Goal: Task Accomplishment & Management: Use online tool/utility

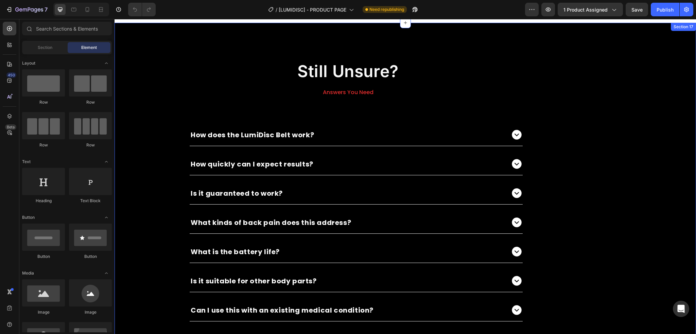
scroll to position [3202, 0]
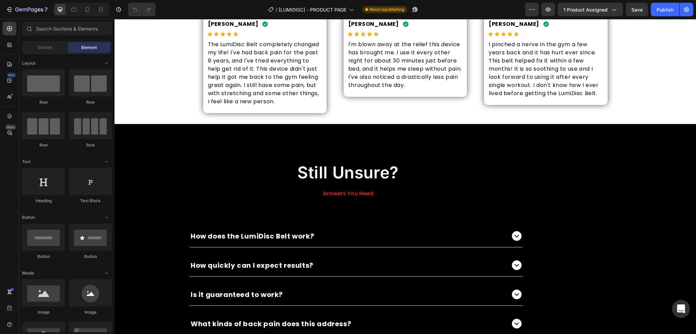
click at [675, 311] on div "Open Intercom Messenger" at bounding box center [681, 309] width 18 height 18
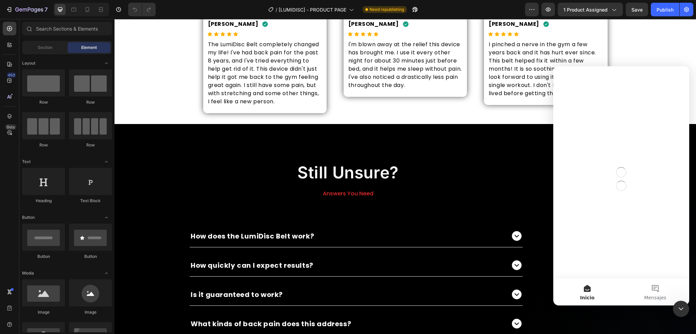
scroll to position [0, 0]
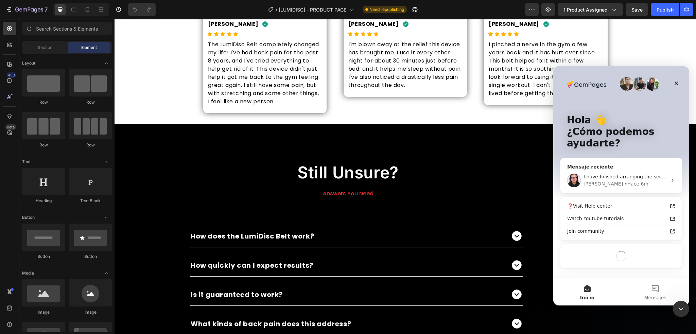
click at [624, 182] on div "• Hace 6m" at bounding box center [636, 183] width 24 height 7
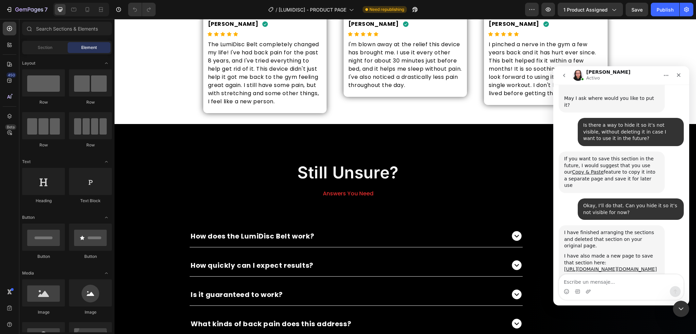
click at [611, 278] on textarea "Escribe un mensaje..." at bounding box center [621, 280] width 124 height 12
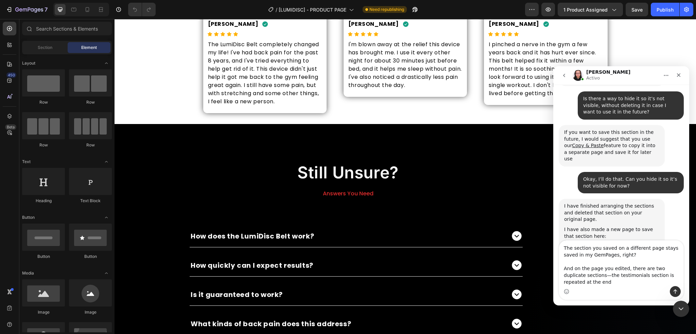
scroll to position [1256, 0]
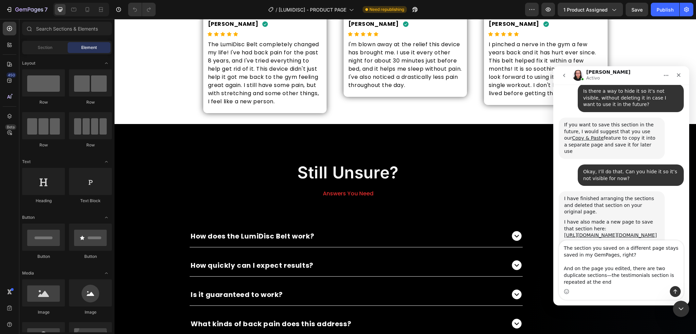
click at [584, 277] on textarea "The section you saved on a different page stays saved in my GemPages, right? An…" at bounding box center [621, 263] width 124 height 46
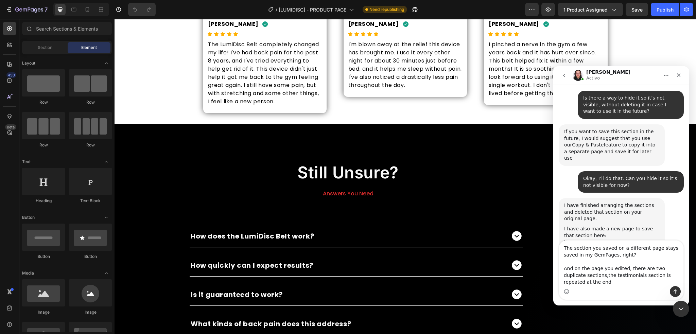
type textarea "The section you saved on a different page stays saved in my GemPages, right? An…"
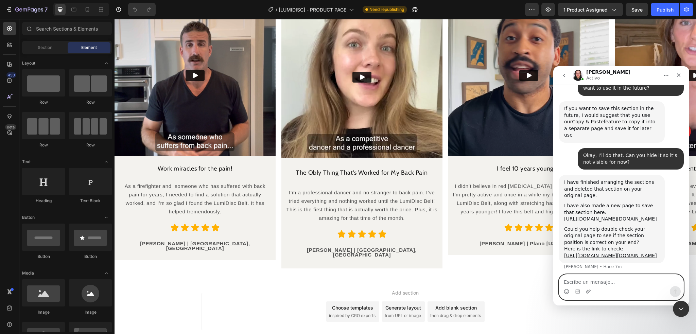
scroll to position [3836, 0]
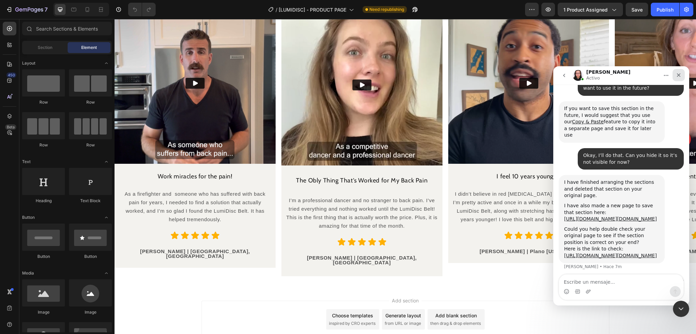
click at [676, 75] on icon "Cerrar" at bounding box center [678, 74] width 5 height 5
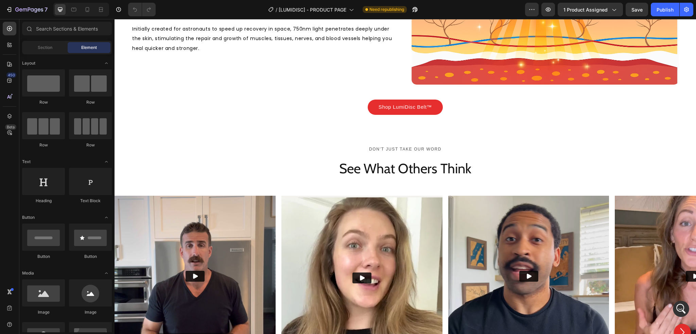
scroll to position [1326, 0]
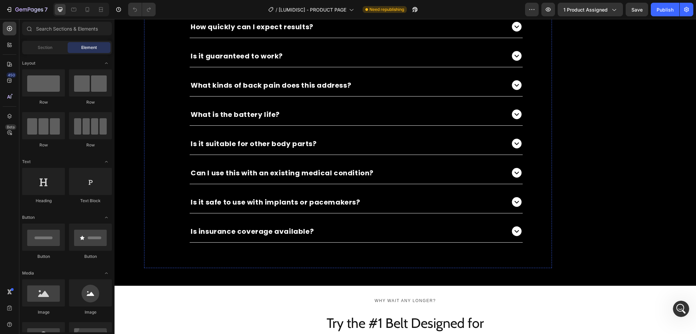
scroll to position [3650, 0]
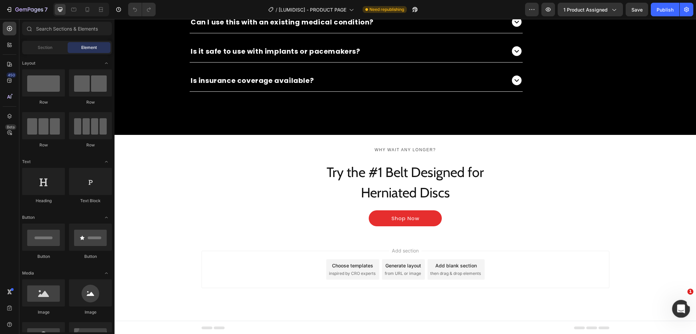
click at [684, 310] on div "Abrir Intercom Messenger" at bounding box center [679, 308] width 22 height 22
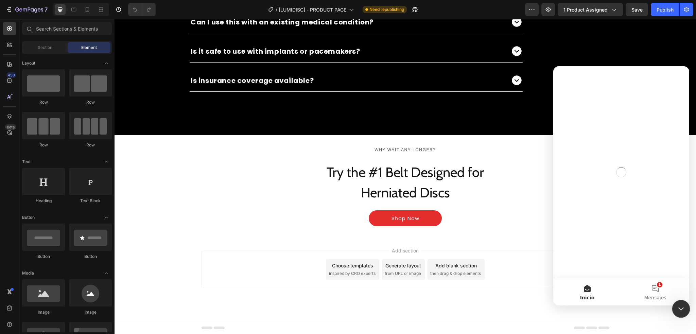
scroll to position [0, 0]
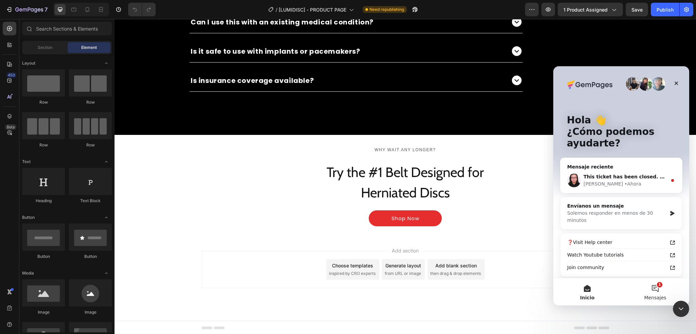
click at [663, 290] on button "1 Mensajes" at bounding box center [655, 291] width 68 height 27
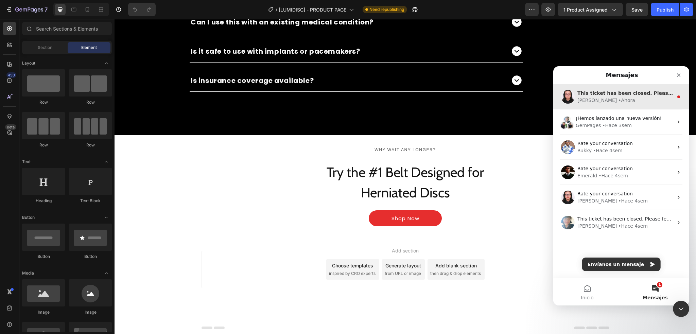
click at [618, 102] on div "• Ahora" at bounding box center [626, 100] width 17 height 7
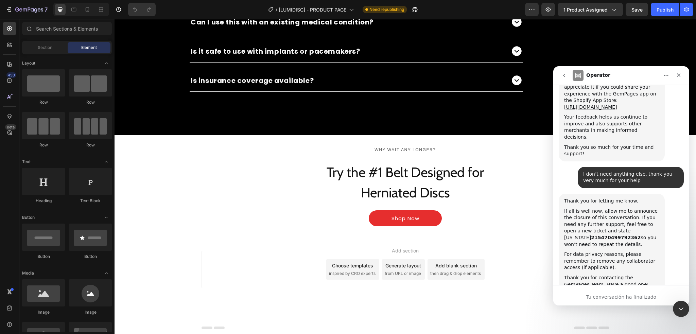
scroll to position [1, 0]
drag, startPoint x: 598, startPoint y: 246, endPoint x: 576, endPoint y: 232, distance: 25.8
click at [576, 302] on div "This ticket has been closed. Please feel free to open a new conversation if you…" at bounding box center [611, 315] width 95 height 26
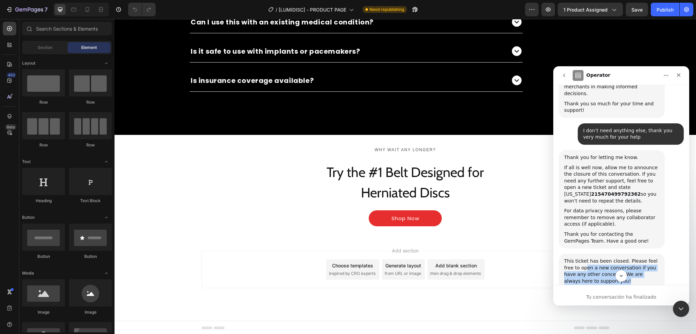
scroll to position [1749, 0]
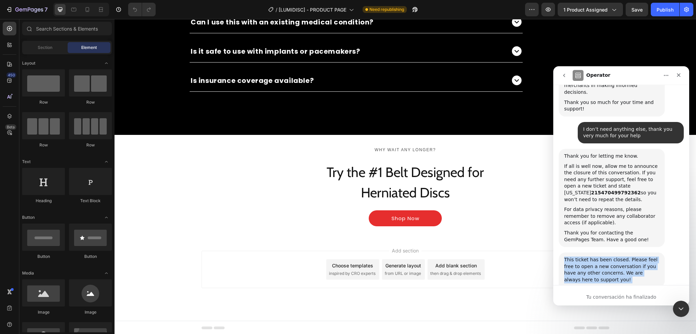
drag, startPoint x: 658, startPoint y: 224, endPoint x: 563, endPoint y: 182, distance: 103.6
copy div "This ticket has been closed. Please feel free to open a new conversation if you…"
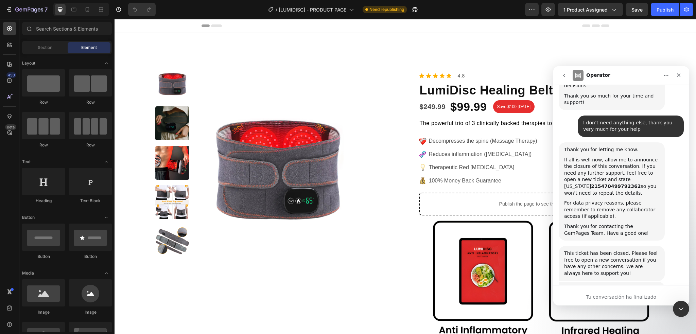
scroll to position [1761, 0]
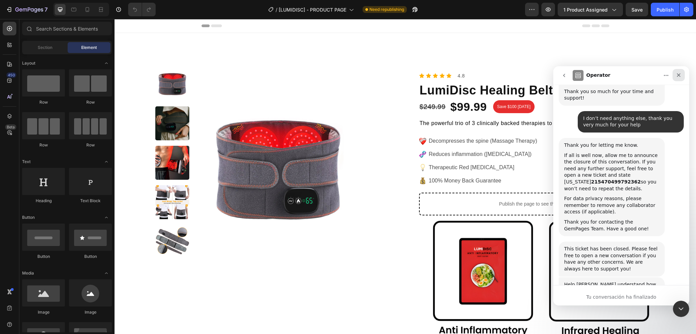
click at [681, 78] on div "Cerrar" at bounding box center [678, 75] width 12 height 12
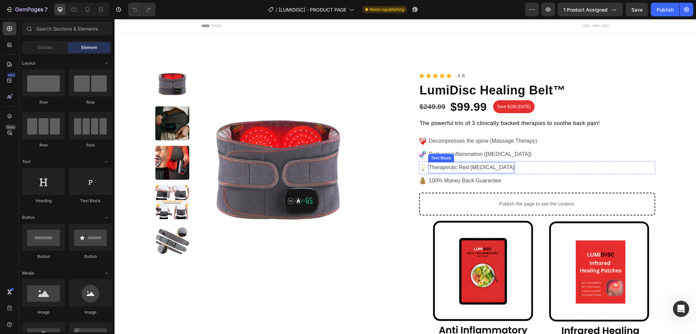
click at [478, 171] on p "Therapeutic Red [MEDICAL_DATA]" at bounding box center [472, 168] width 86 height 10
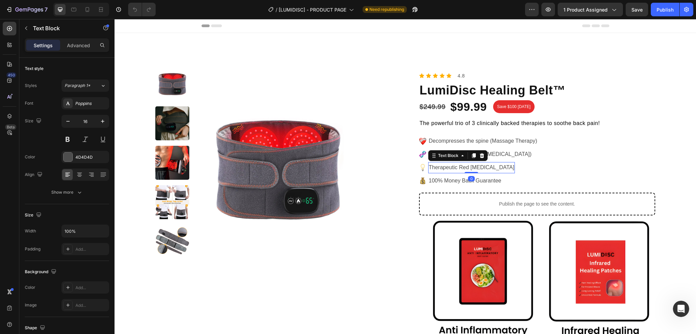
click at [480, 170] on p "Therapeutic Red [MEDICAL_DATA]" at bounding box center [472, 168] width 86 height 10
click at [490, 168] on p "Therapeutic Red [MEDICAL_DATA]" at bounding box center [472, 168] width 86 height 10
click at [448, 168] on p "Support discs recovery" at bounding box center [456, 168] width 55 height 10
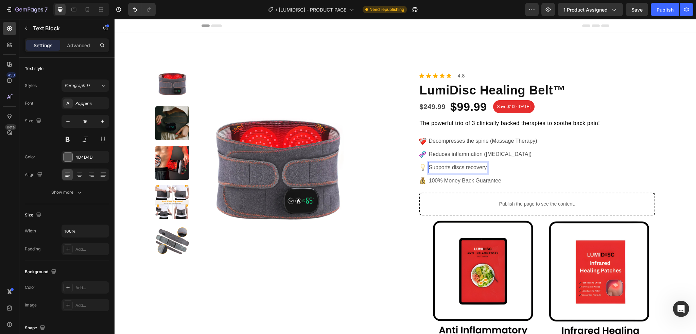
click at [465, 168] on p "Supports discs recovery" at bounding box center [458, 168] width 58 height 10
click at [512, 167] on div "Image Supports disc recovery Text Block 0 Row" at bounding box center [537, 167] width 236 height 13
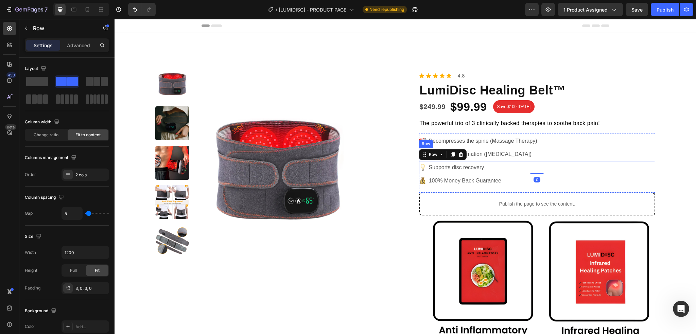
click at [560, 157] on div "Image Reduces inflammation ([MEDICAL_DATA]) Text Block Row" at bounding box center [537, 154] width 236 height 13
click at [524, 166] on div "Image Supports disc recovery Text Block Row" at bounding box center [537, 167] width 236 height 13
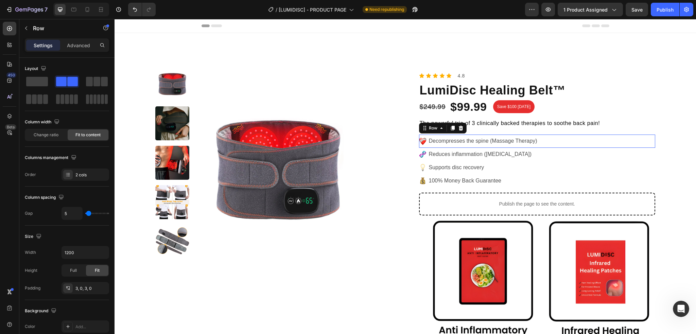
click at [565, 144] on div "mending-heart_2764-fe0f-200d-1fa79 Icon Decompresses the spine (Massage Therapy…" at bounding box center [537, 141] width 236 height 13
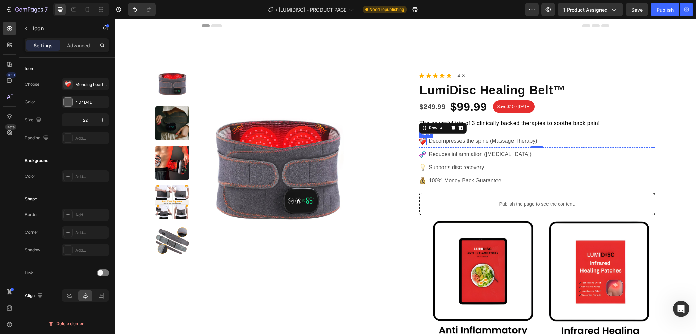
click at [421, 141] on use at bounding box center [422, 141] width 7 height 7
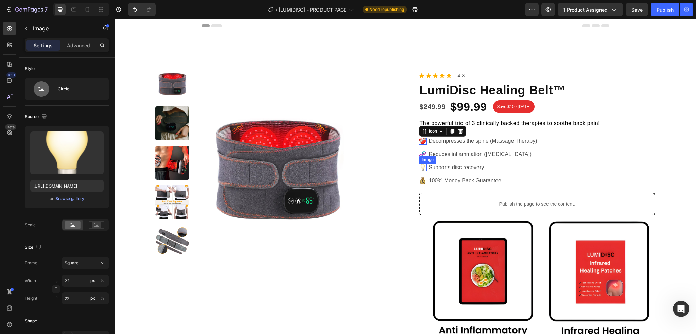
click at [422, 167] on img at bounding box center [422, 167] width 7 height 7
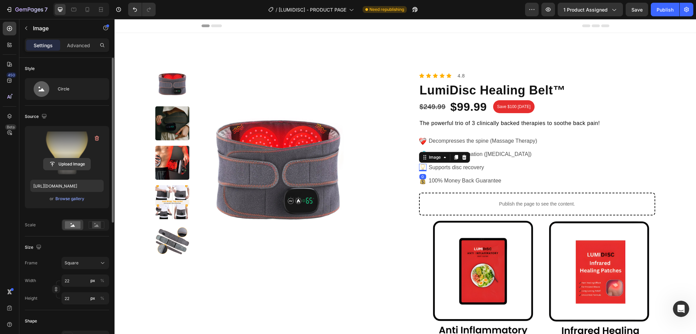
click at [67, 164] on input "file" at bounding box center [66, 164] width 47 height 12
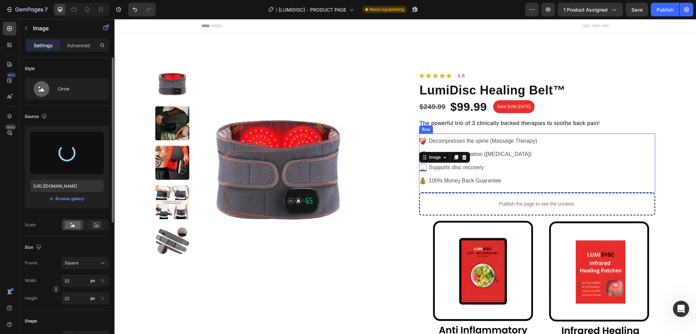
type input "[URL][DOMAIN_NAME]"
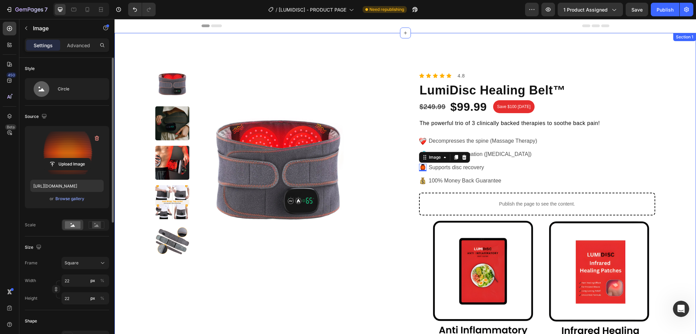
click at [674, 174] on div "Product Images Icon Icon Icon Icon Icon Icon List 4.8 Text Block Row LumiDisc H…" at bounding box center [404, 246] width 581 height 427
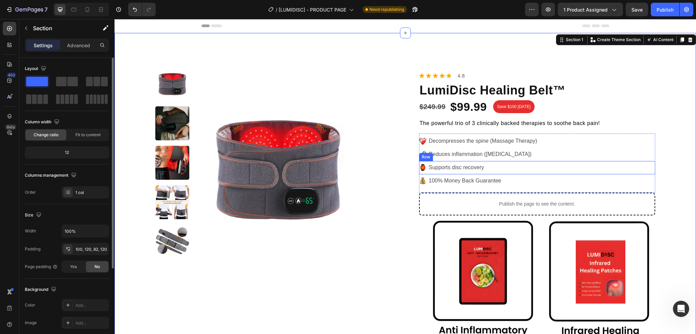
click at [513, 168] on div "Image Supports disc recovery Text Block Row" at bounding box center [537, 167] width 236 height 13
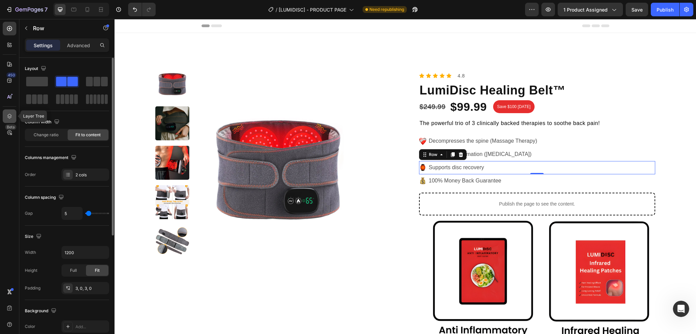
click at [12, 112] on div at bounding box center [10, 116] width 14 height 14
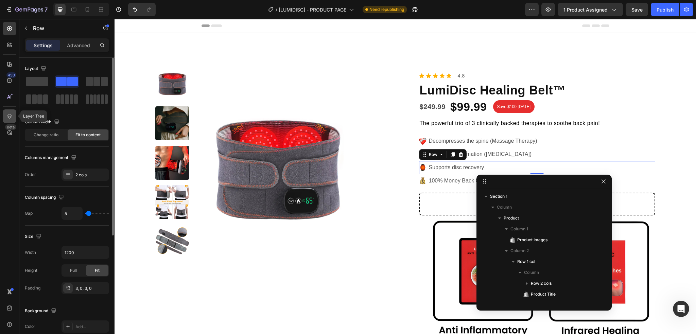
scroll to position [172, 0]
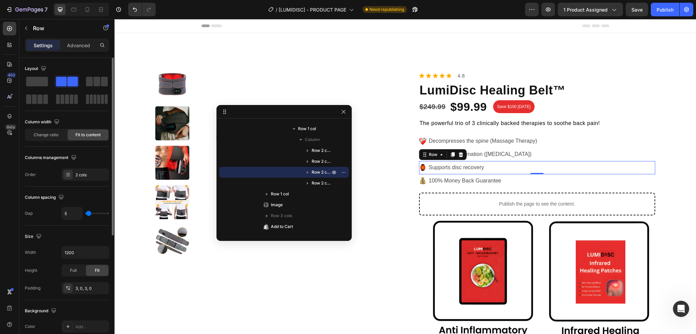
drag, startPoint x: 528, startPoint y: 185, endPoint x: 268, endPoint y: 115, distance: 269.0
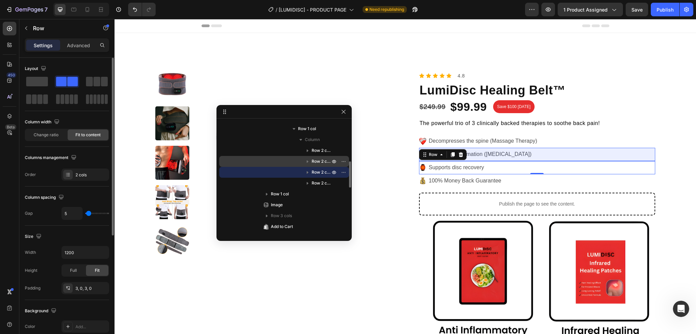
drag, startPoint x: 316, startPoint y: 173, endPoint x: 314, endPoint y: 157, distance: 16.1
click at [314, 157] on div "Row 2 cols Row 2 cols Row 2 cols Row 2 cols" at bounding box center [284, 166] width 130 height 43
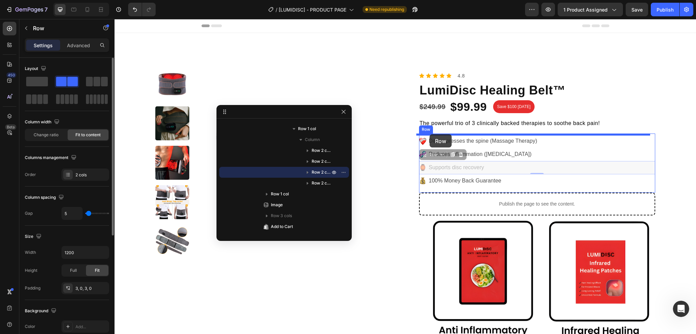
drag, startPoint x: 431, startPoint y: 155, endPoint x: 429, endPoint y: 134, distance: 20.8
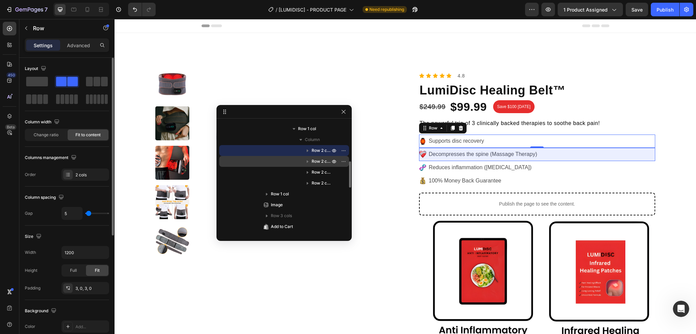
click at [313, 163] on span "Row 2 cols" at bounding box center [321, 161] width 20 height 7
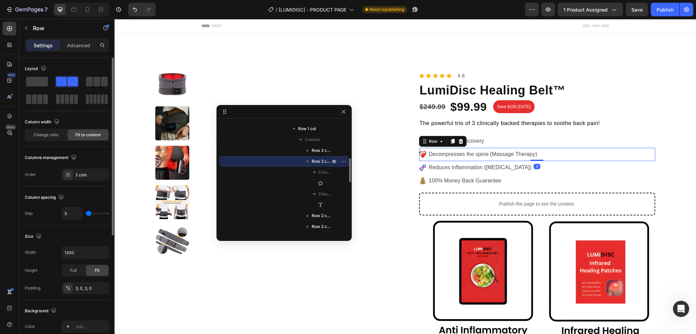
click at [308, 160] on icon "button" at bounding box center [307, 161] width 7 height 7
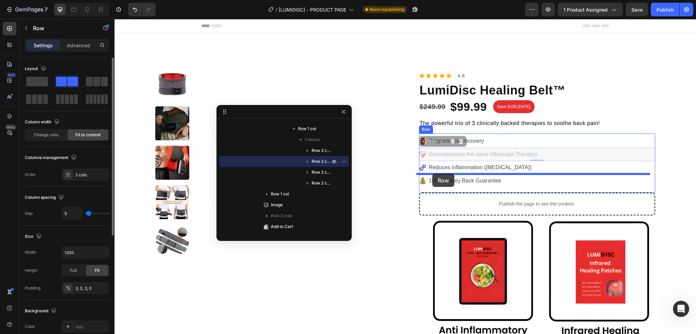
drag, startPoint x: 434, startPoint y: 143, endPoint x: 432, endPoint y: 174, distance: 31.0
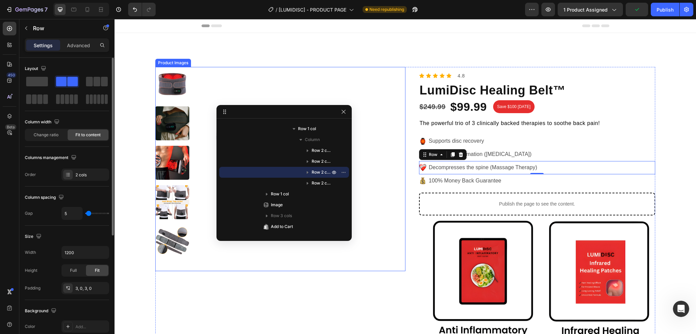
click at [386, 147] on div at bounding box center [303, 169] width 204 height 204
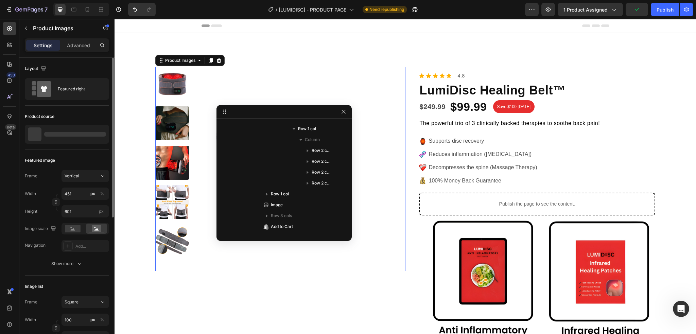
scroll to position [0, 0]
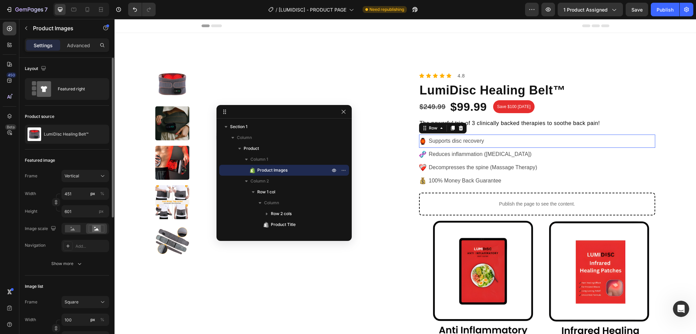
click at [500, 141] on div "Image Supports disc recovery Text Block Row 0" at bounding box center [537, 141] width 236 height 13
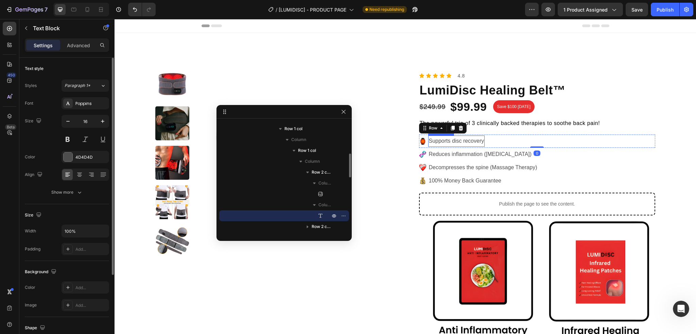
click at [480, 138] on p "Supports disc recovery" at bounding box center [456, 141] width 55 height 10
click at [484, 139] on p "Supports disc recovery" at bounding box center [456, 141] width 55 height 10
click at [484, 141] on p "Supports disc recovery" at bounding box center [456, 141] width 55 height 10
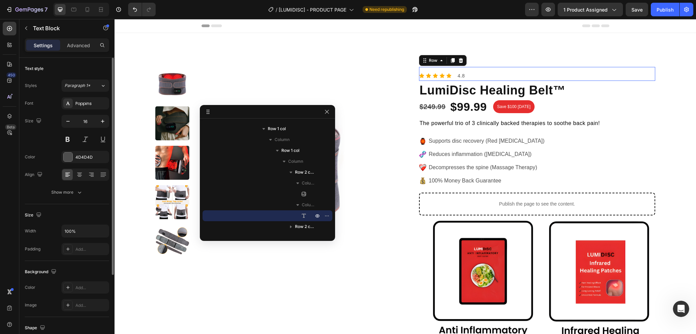
click at [591, 74] on div "Icon Icon Icon Icon Icon Icon List 4.8 Text Block Row 0" at bounding box center [537, 74] width 236 height 14
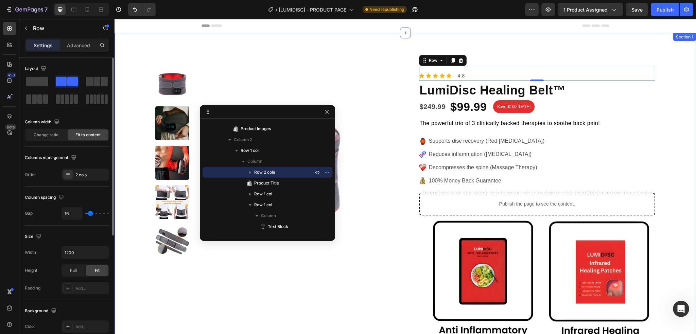
click at [655, 116] on div "Product Images Icon Icon Icon Icon Icon Icon List 4.8 Text Block Row 0 LumiDisc…" at bounding box center [404, 246] width 581 height 427
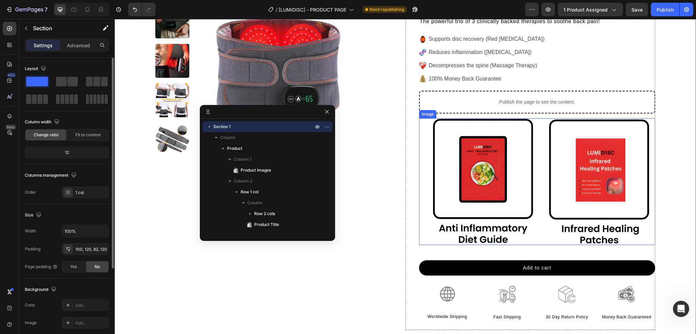
scroll to position [136, 0]
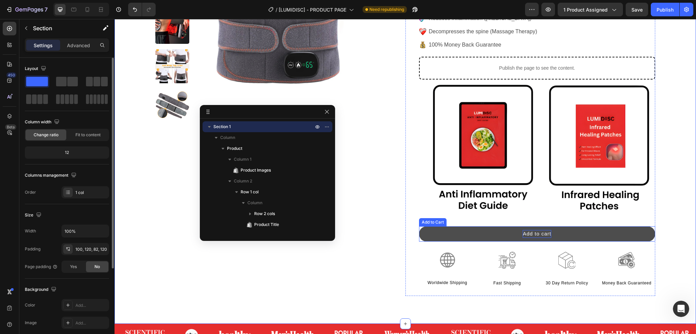
click at [538, 232] on div "Add to cart" at bounding box center [536, 234] width 29 height 8
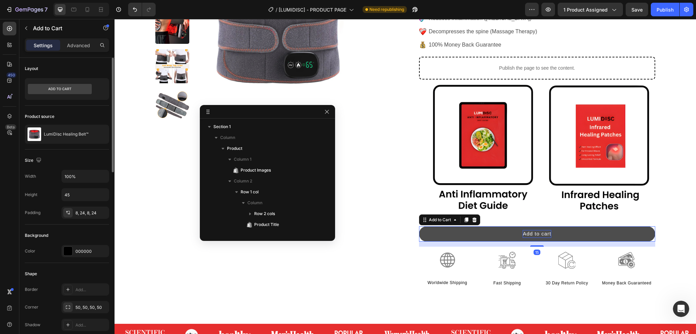
scroll to position [270, 0]
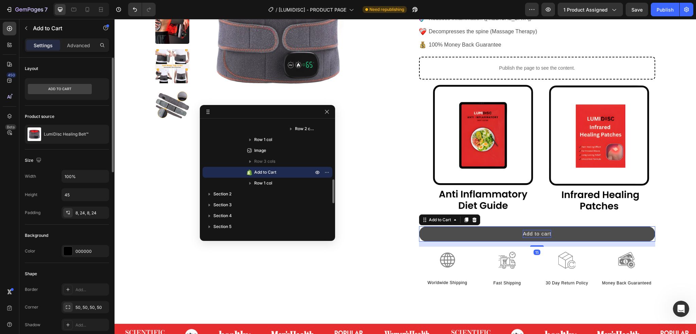
click at [533, 231] on div "Add to cart" at bounding box center [536, 234] width 29 height 8
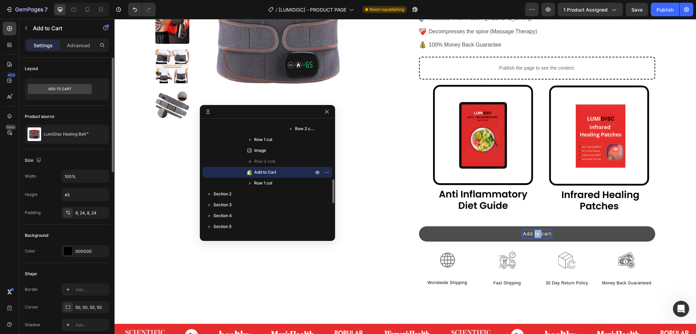
click at [533, 231] on p "Add to cart" at bounding box center [536, 234] width 29 height 8
click at [419, 226] on button "CLAI" at bounding box center [537, 233] width 236 height 15
click at [569, 235] on button "CLAIM OFFER!" at bounding box center [537, 233] width 236 height 15
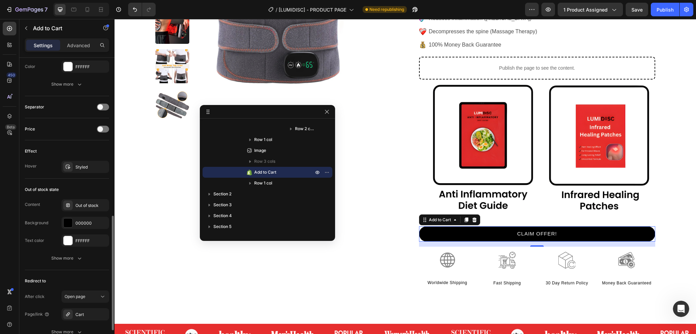
scroll to position [442, 0]
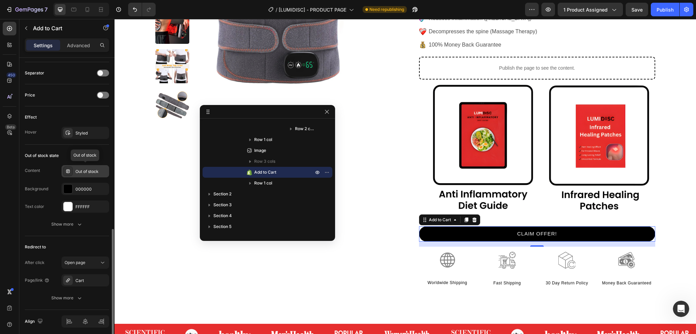
click at [92, 172] on div "Out of stock" at bounding box center [91, 171] width 32 height 6
click at [54, 165] on div "Content Out of stock" at bounding box center [67, 171] width 84 height 12
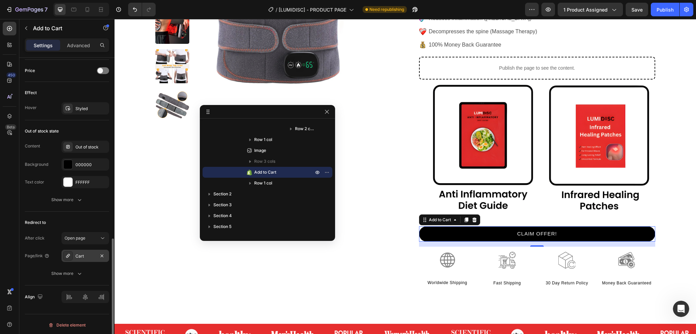
click at [87, 256] on div "Cart" at bounding box center [85, 256] width 20 height 6
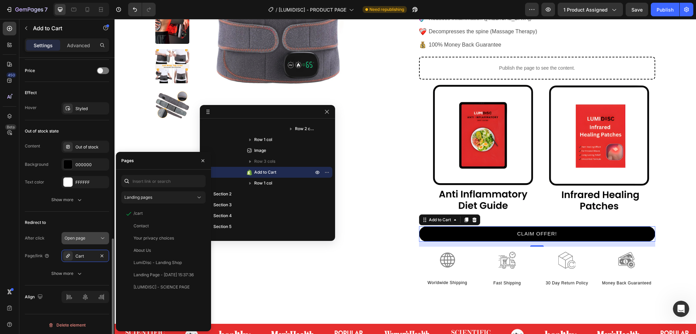
click at [79, 237] on span "Open page" at bounding box center [75, 237] width 21 height 5
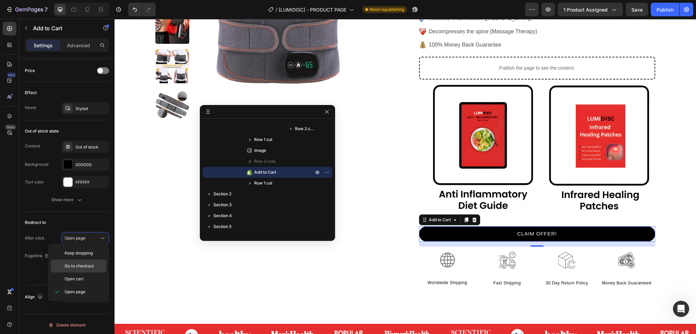
click at [76, 264] on span "Go to checkout" at bounding box center [79, 266] width 29 height 6
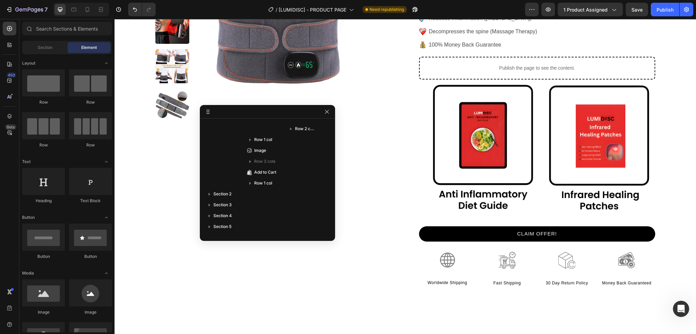
scroll to position [0, 0]
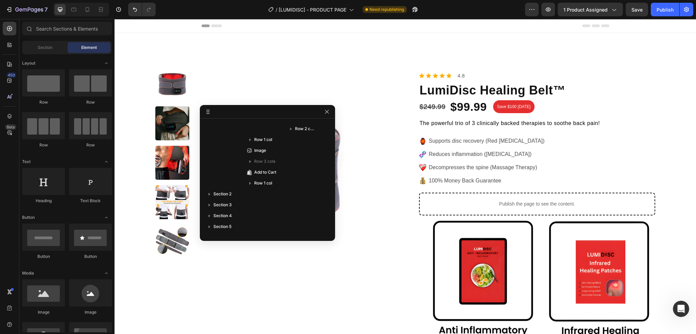
drag, startPoint x: 695, startPoint y: 52, endPoint x: 752, endPoint y: 27, distance: 62.0
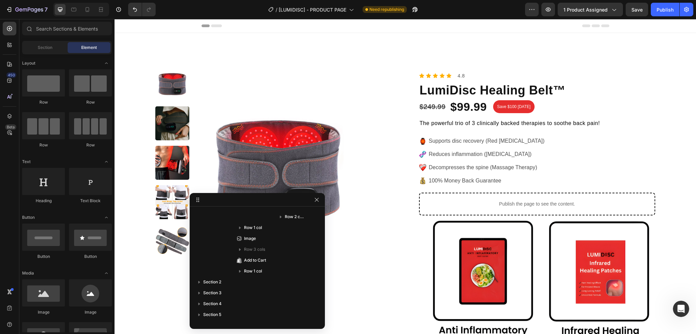
drag, startPoint x: 293, startPoint y: 113, endPoint x: 283, endPoint y: 201, distance: 88.6
click at [640, 10] on span "Save" at bounding box center [636, 10] width 11 height 6
click at [69, 11] on div at bounding box center [73, 9] width 11 height 11
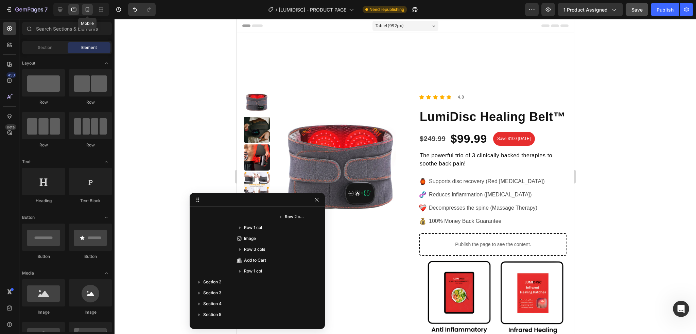
click at [84, 8] on icon at bounding box center [87, 9] width 7 height 7
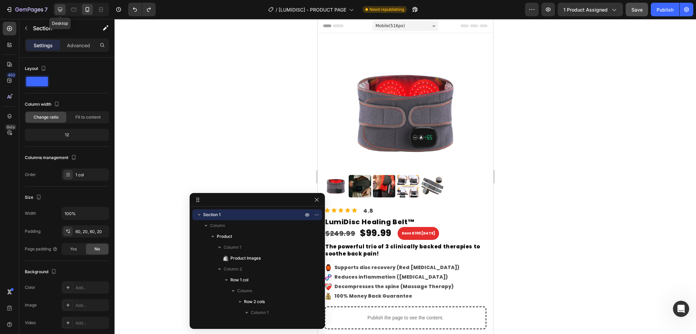
click at [61, 11] on icon at bounding box center [60, 9] width 7 height 7
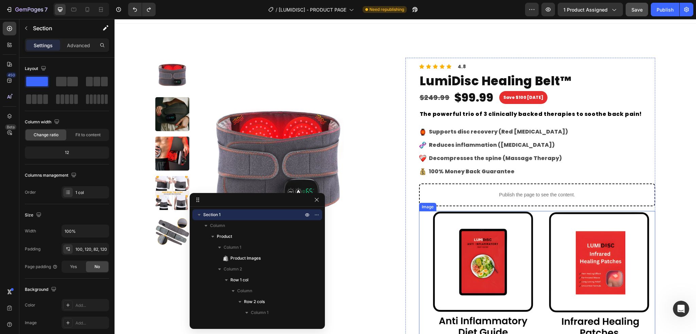
scroll to position [34, 0]
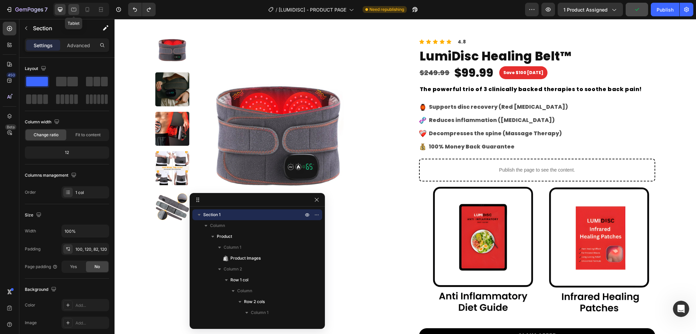
click at [70, 12] on icon at bounding box center [73, 9] width 7 height 7
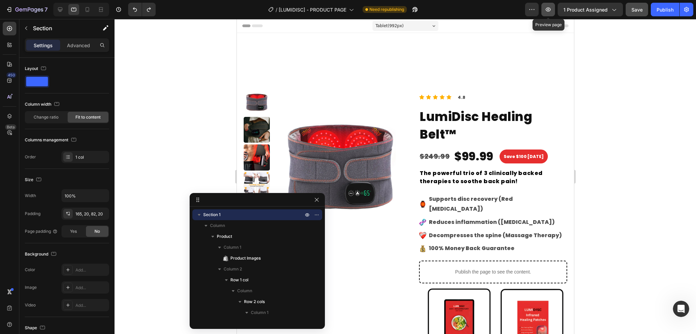
click at [554, 11] on button "button" at bounding box center [548, 10] width 14 height 14
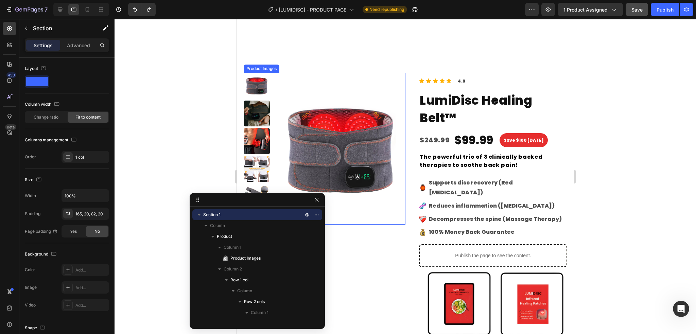
scroll to position [34, 0]
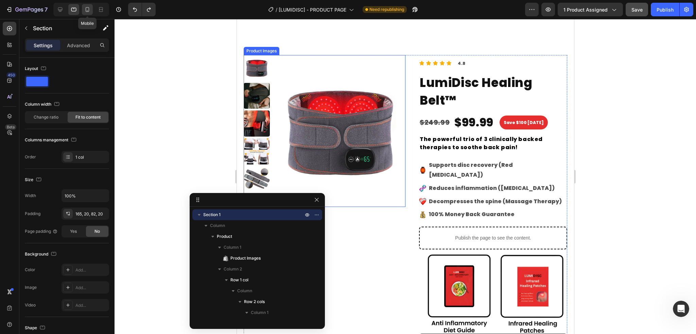
click at [84, 10] on icon at bounding box center [87, 9] width 7 height 7
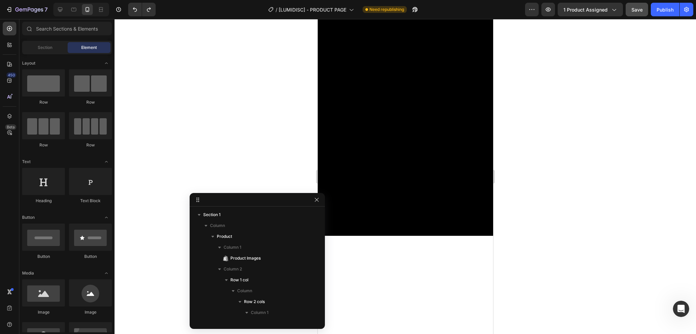
scroll to position [272, 0]
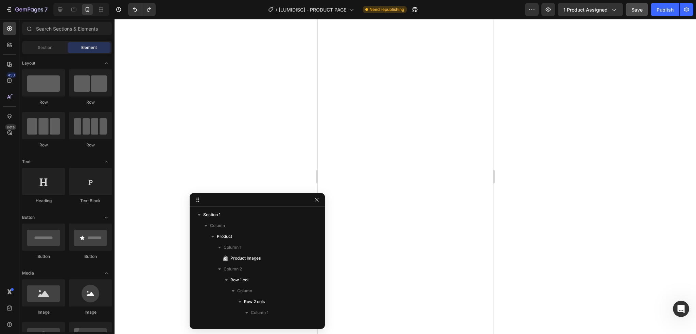
drag, startPoint x: 489, startPoint y: 246, endPoint x: 819, endPoint y: 49, distance: 384.5
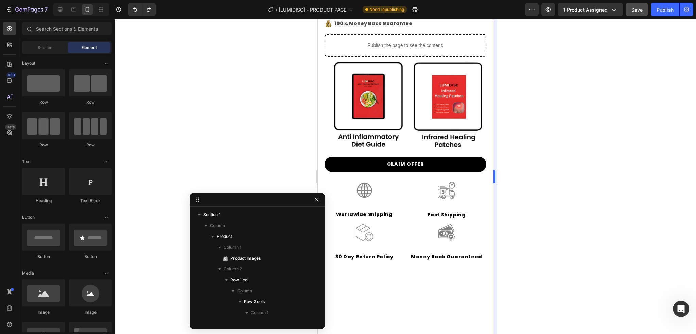
scroll to position [0, 0]
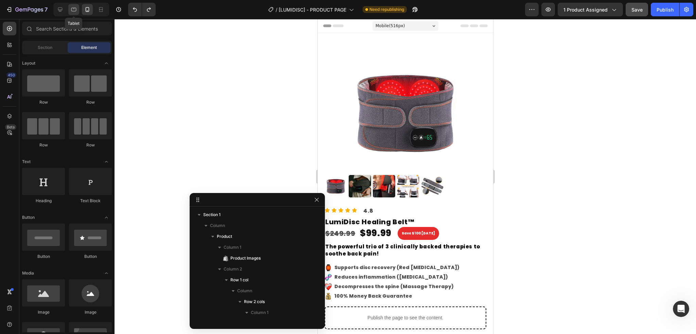
click at [69, 13] on div at bounding box center [73, 9] width 11 height 11
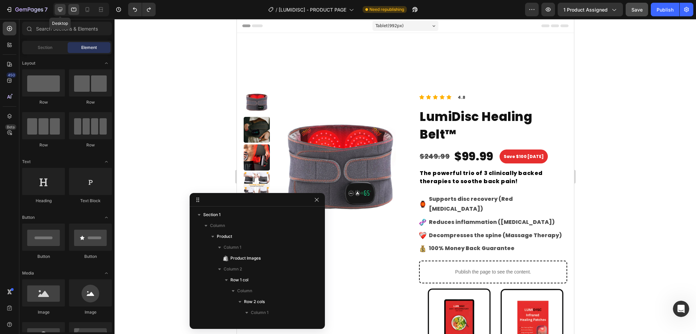
click at [59, 9] on icon at bounding box center [60, 9] width 7 height 7
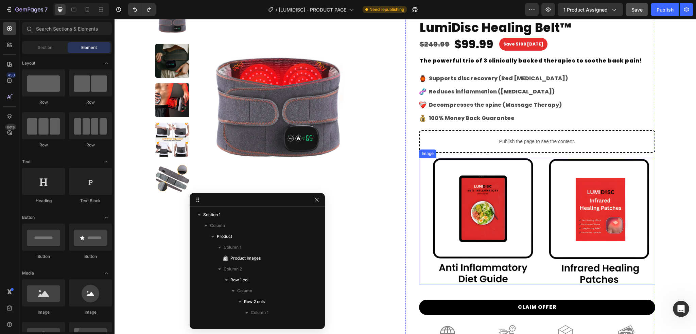
scroll to position [68, 0]
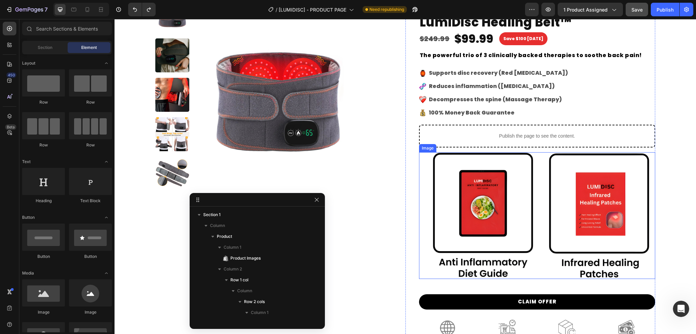
click at [481, 211] on img at bounding box center [537, 215] width 236 height 127
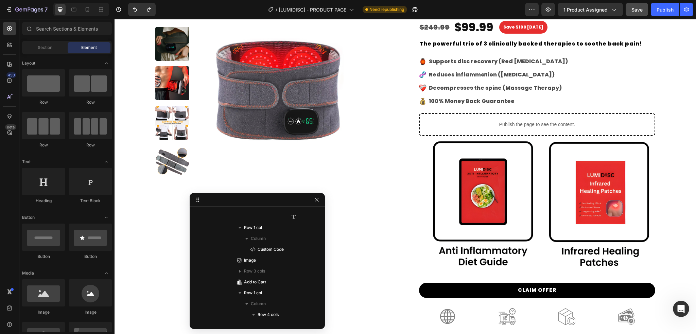
scroll to position [72, 0]
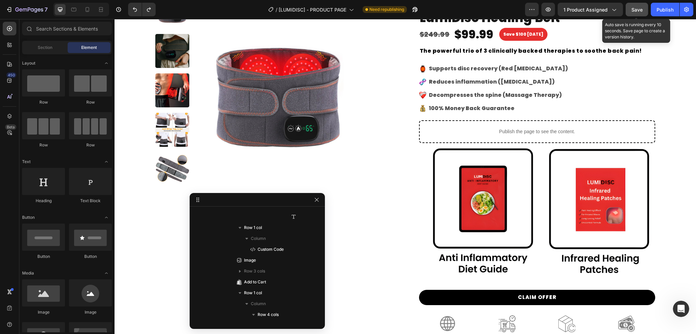
click at [641, 10] on span "Save" at bounding box center [636, 10] width 11 height 6
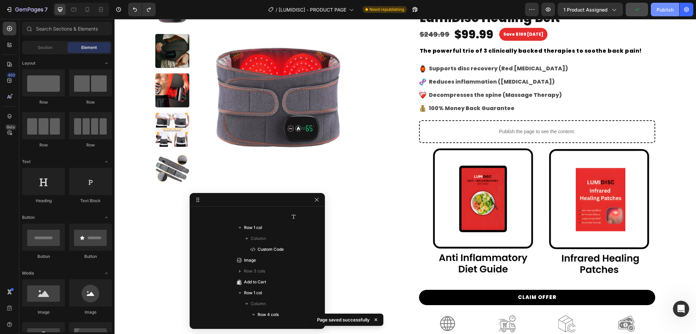
click at [656, 12] on div "Publish" at bounding box center [664, 9] width 17 height 7
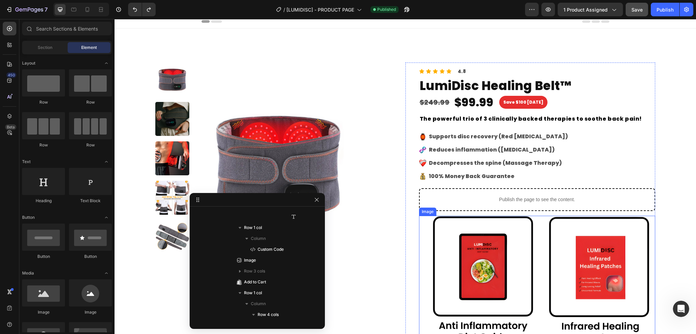
scroll to position [0, 0]
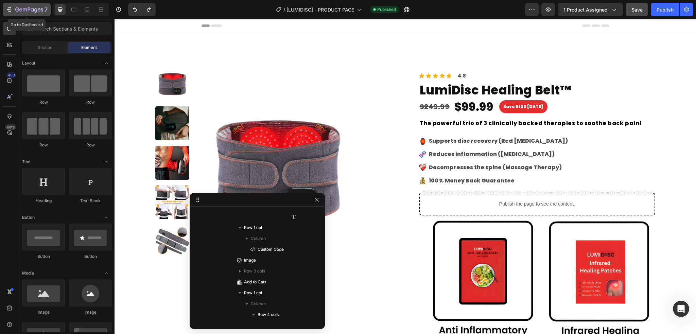
click at [23, 9] on icon "button" at bounding box center [25, 9] width 4 height 3
